Goal: Task Accomplishment & Management: Complete application form

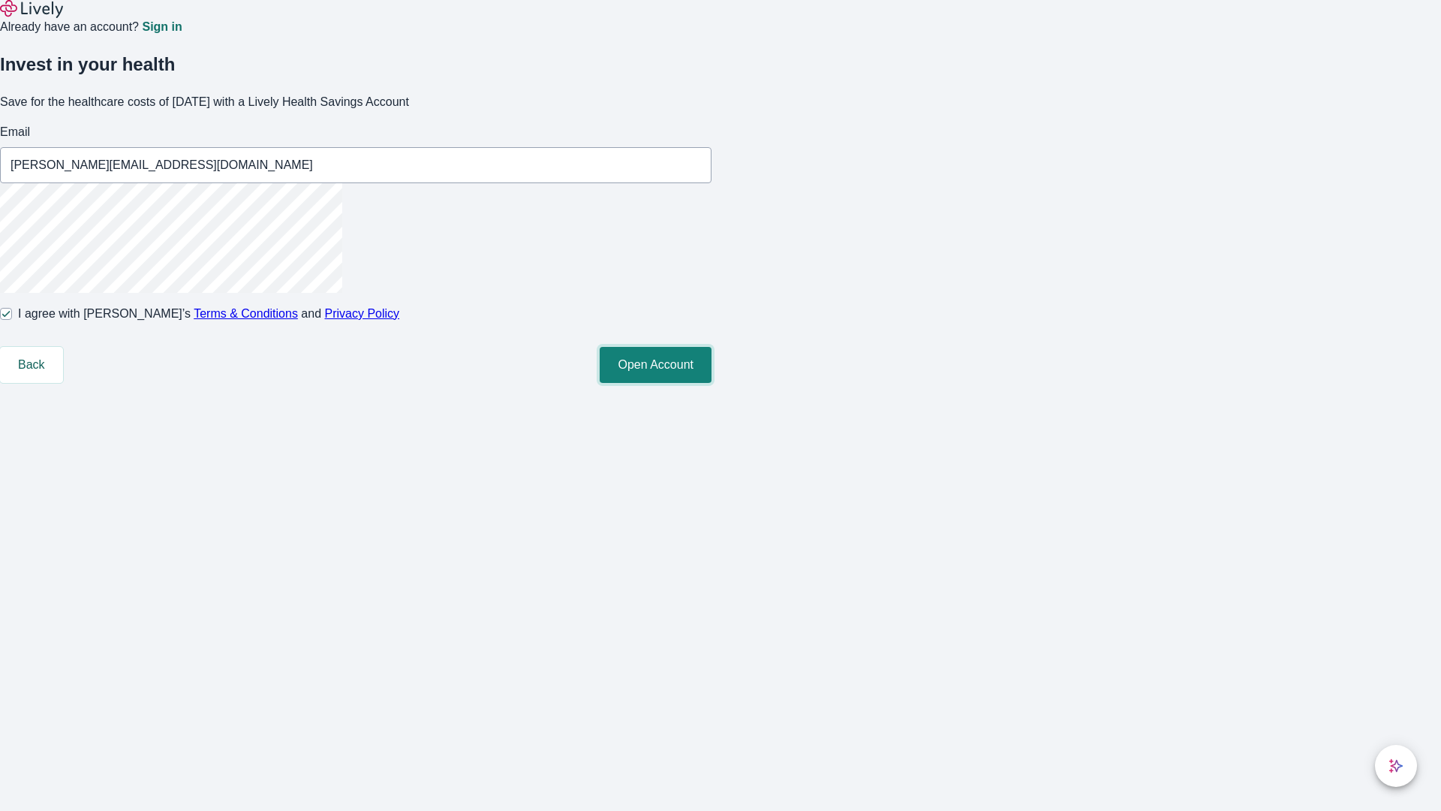
click at [712, 383] on button "Open Account" at bounding box center [656, 365] width 112 height 36
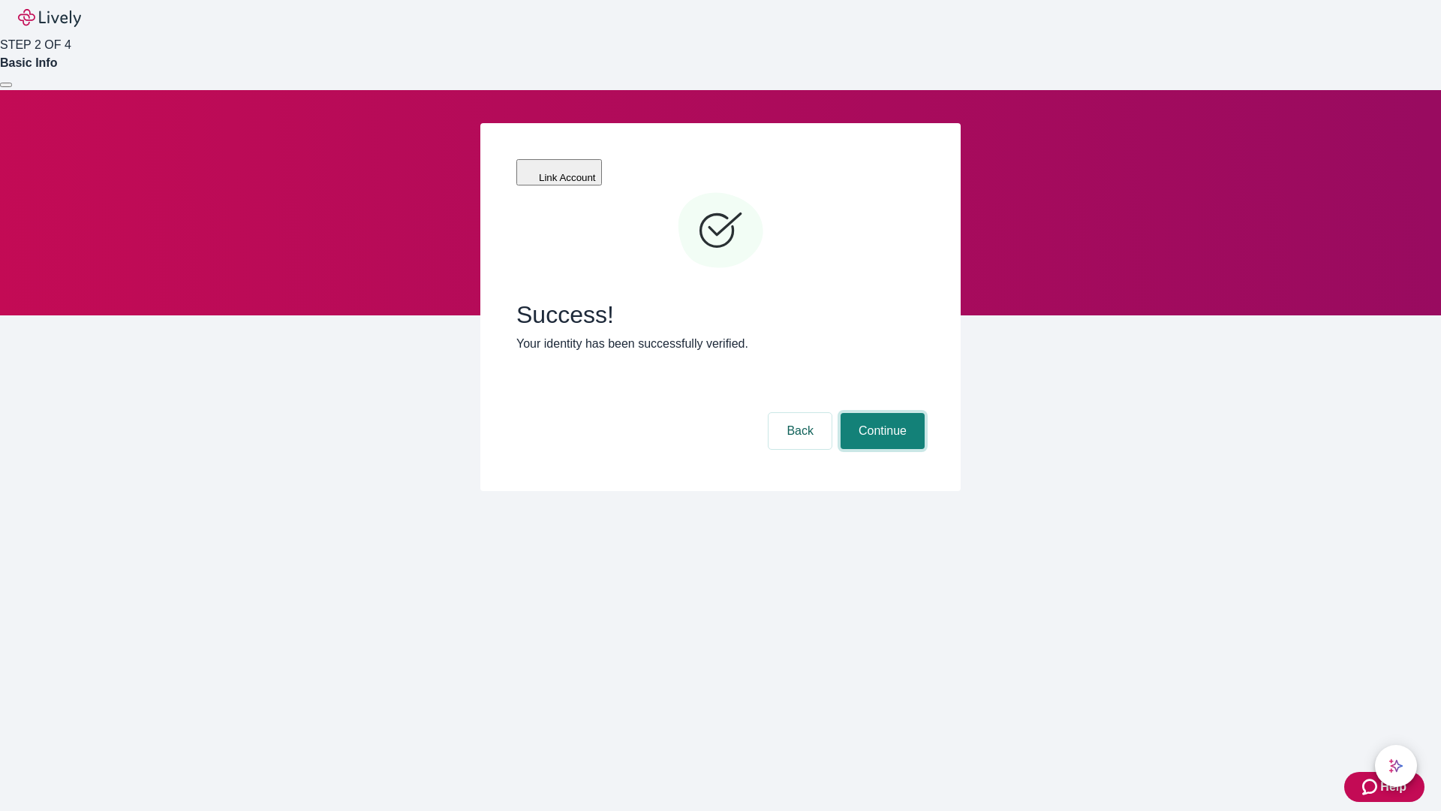
click at [880, 413] on button "Continue" at bounding box center [883, 431] width 84 height 36
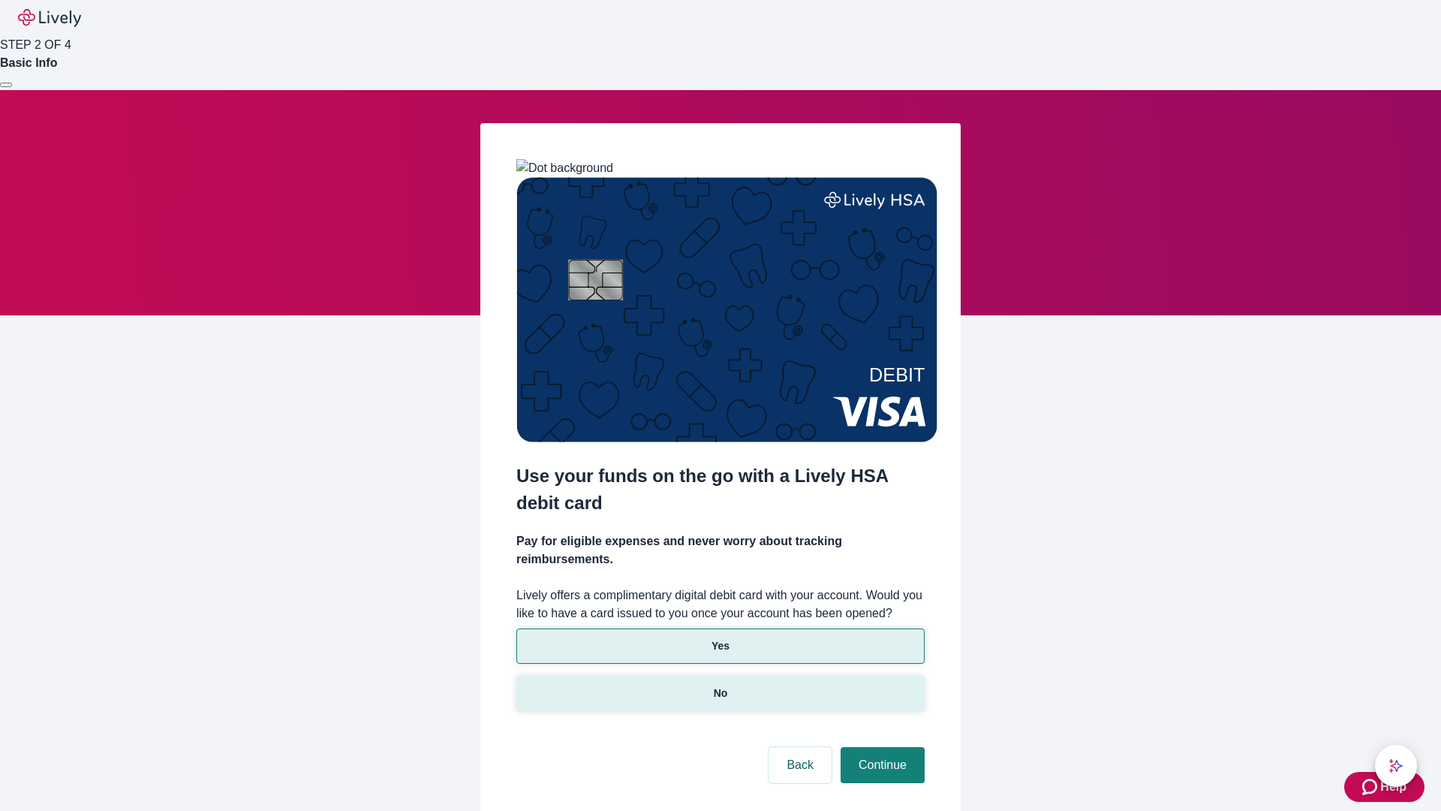
click at [720, 685] on p "No" at bounding box center [721, 693] width 14 height 16
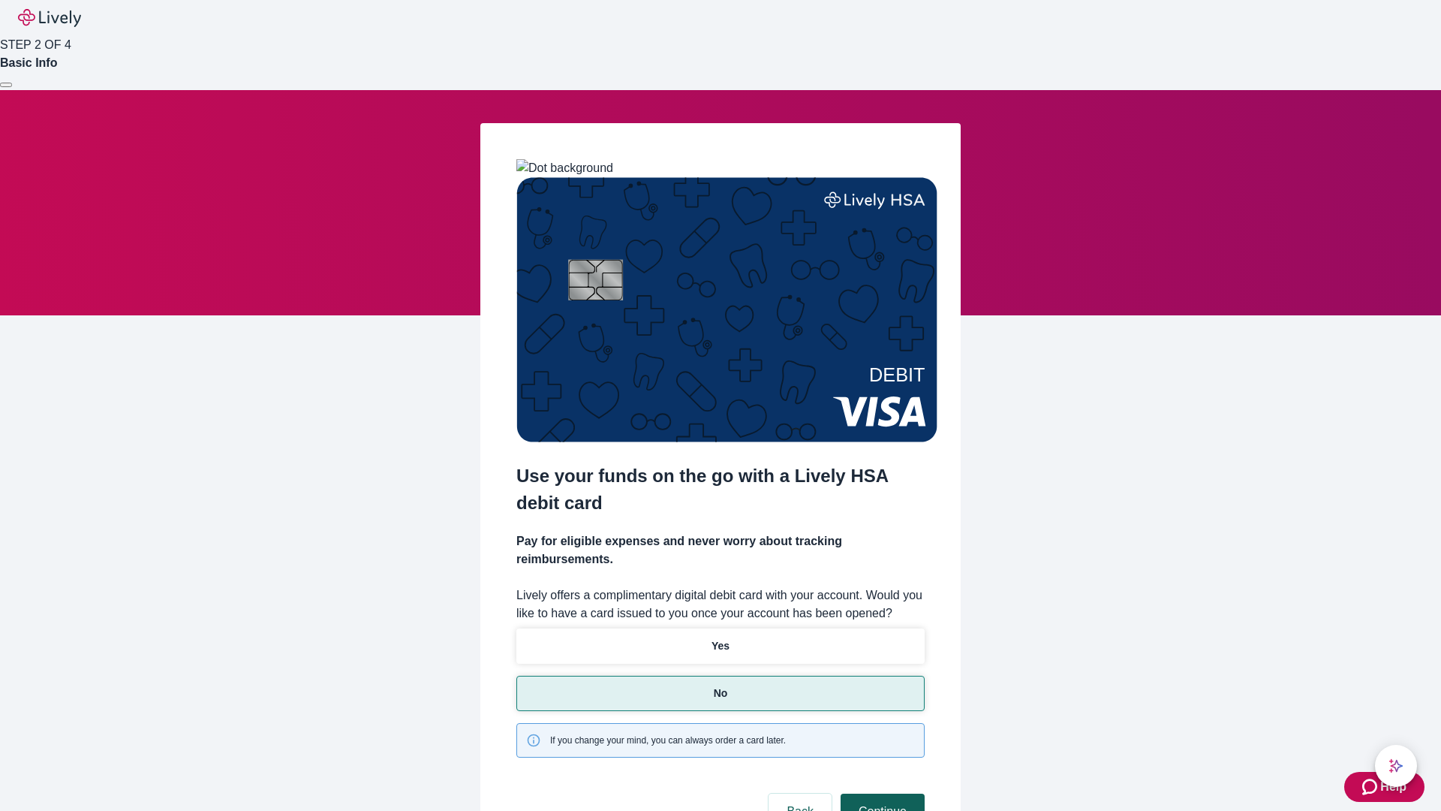
click at [880, 793] on button "Continue" at bounding box center [883, 811] width 84 height 36
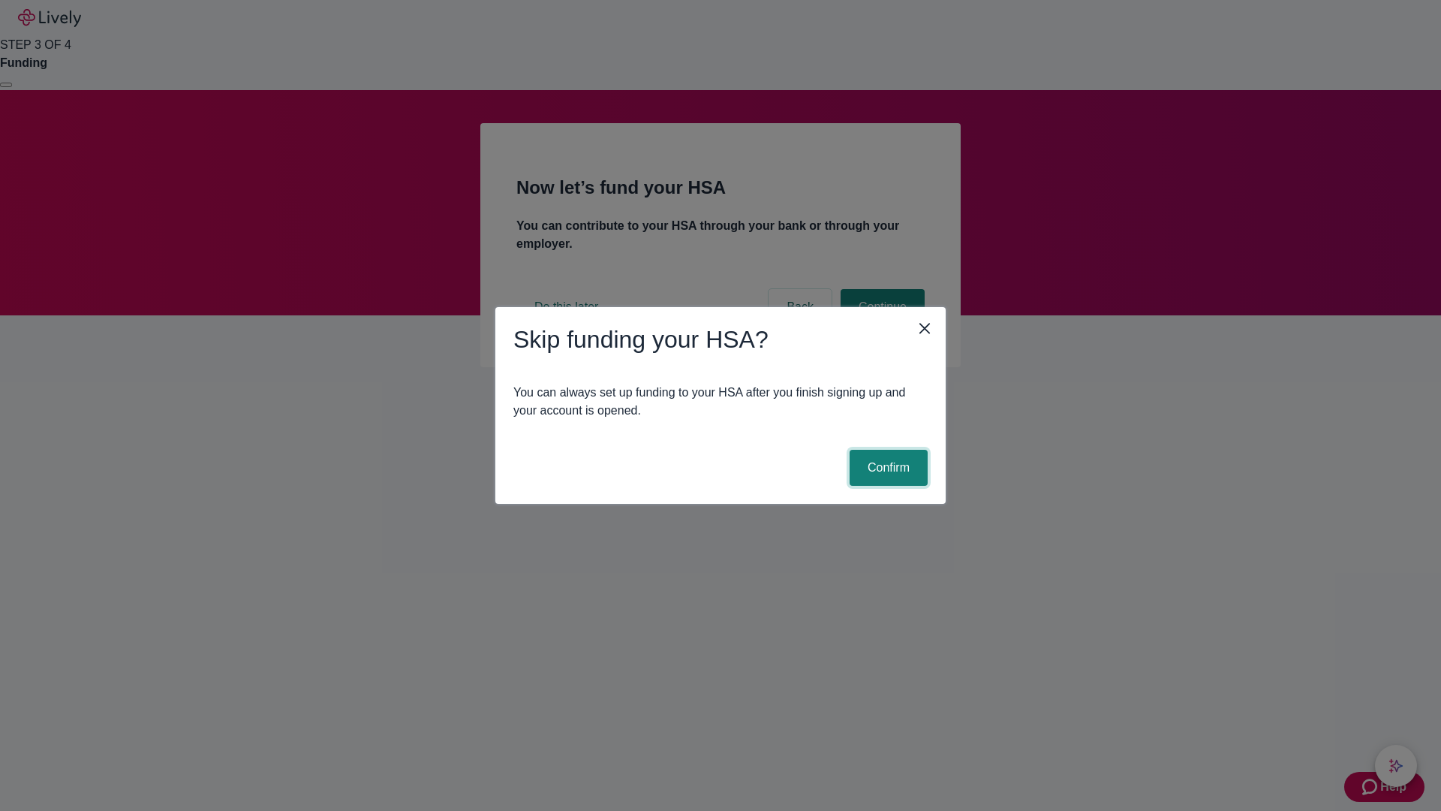
click at [886, 468] on button "Confirm" at bounding box center [889, 468] width 78 height 36
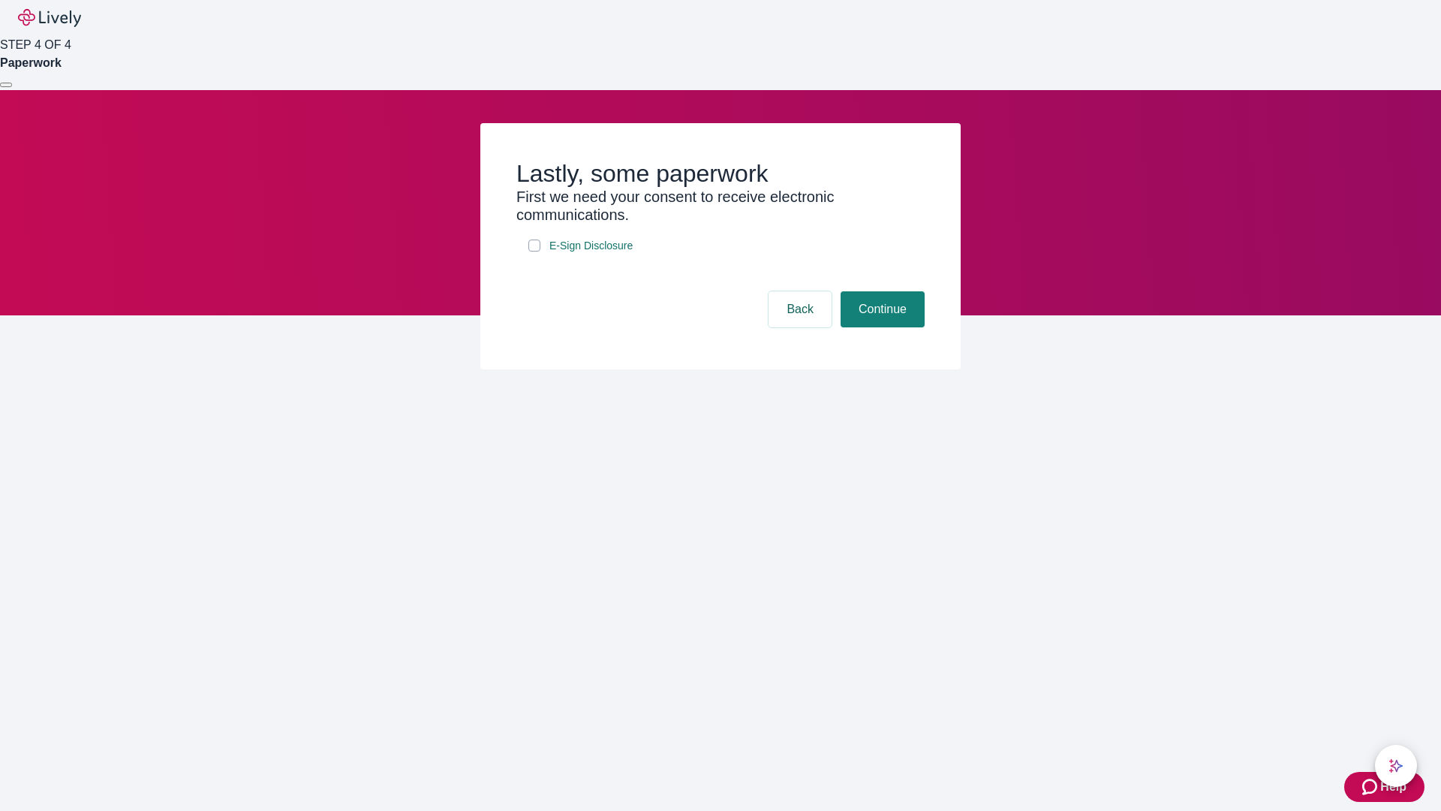
click at [534, 251] on input "E-Sign Disclosure" at bounding box center [534, 245] width 12 height 12
checkbox input "true"
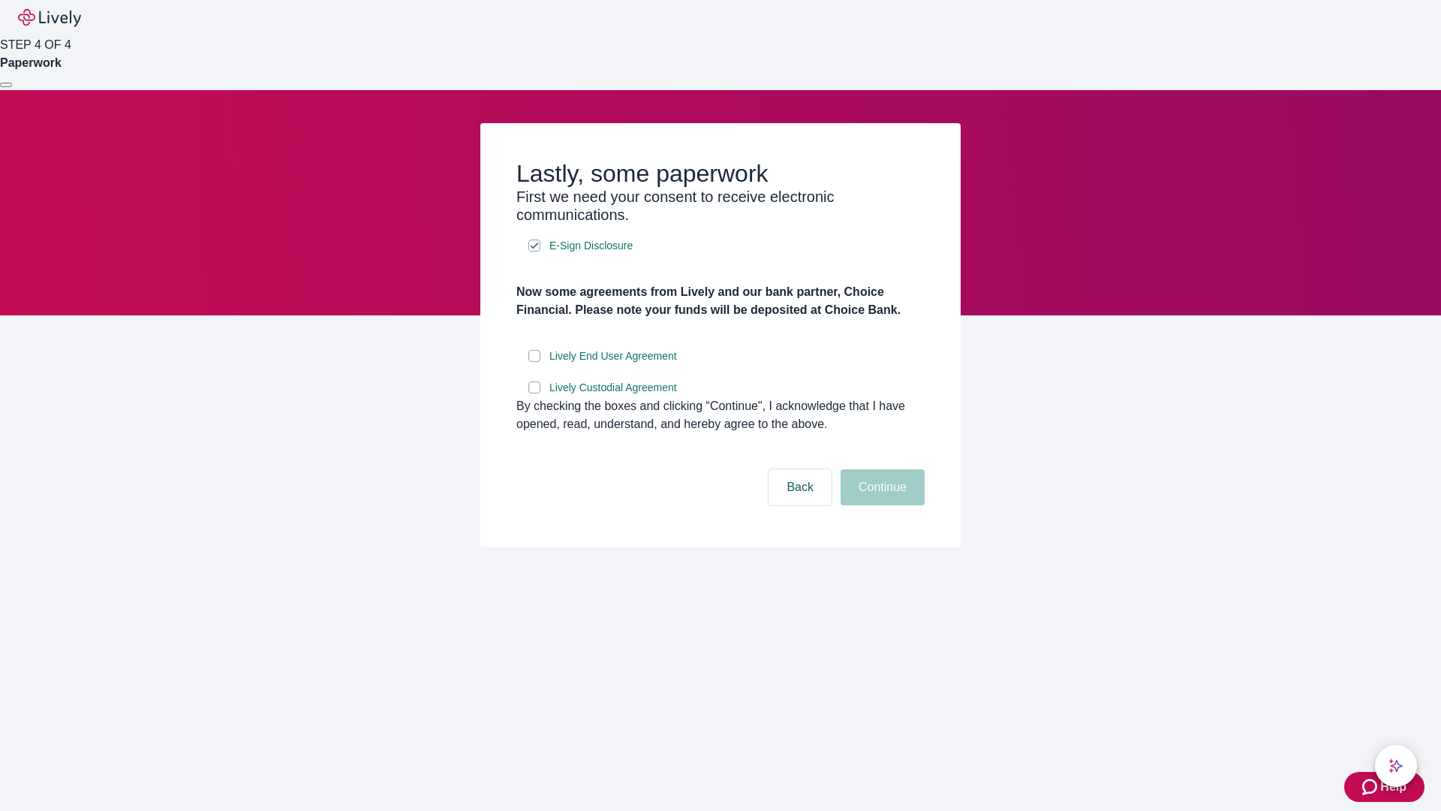
click at [534, 362] on input "Lively End User Agreement" at bounding box center [534, 356] width 12 height 12
checkbox input "true"
click at [534, 393] on input "Lively Custodial Agreement" at bounding box center [534, 387] width 12 height 12
checkbox input "true"
click at [880, 505] on button "Continue" at bounding box center [883, 487] width 84 height 36
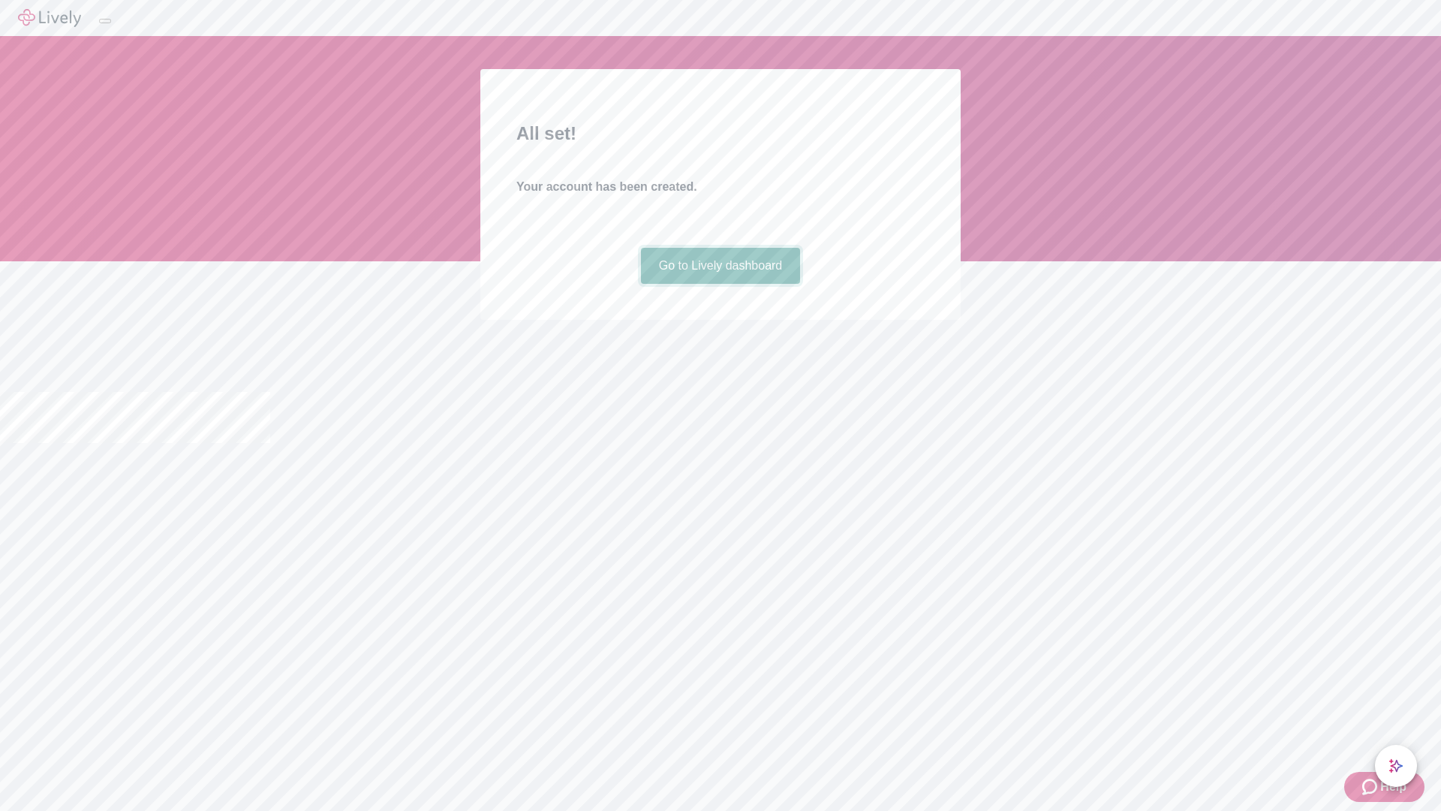
click at [720, 284] on link "Go to Lively dashboard" at bounding box center [721, 266] width 160 height 36
